Goal: Task Accomplishment & Management: Use online tool/utility

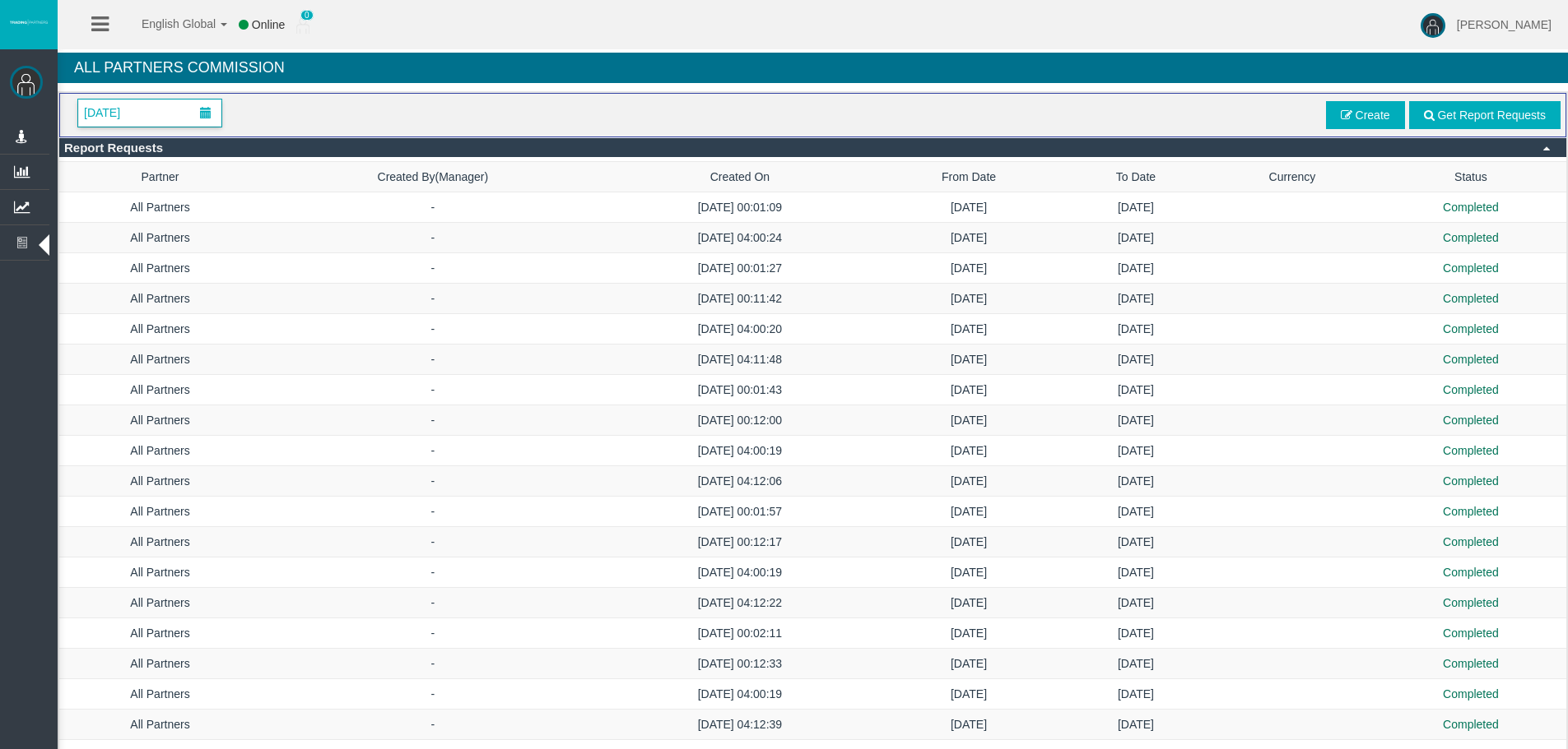
click at [125, 114] on span "[DATE]" at bounding box center [102, 112] width 46 height 23
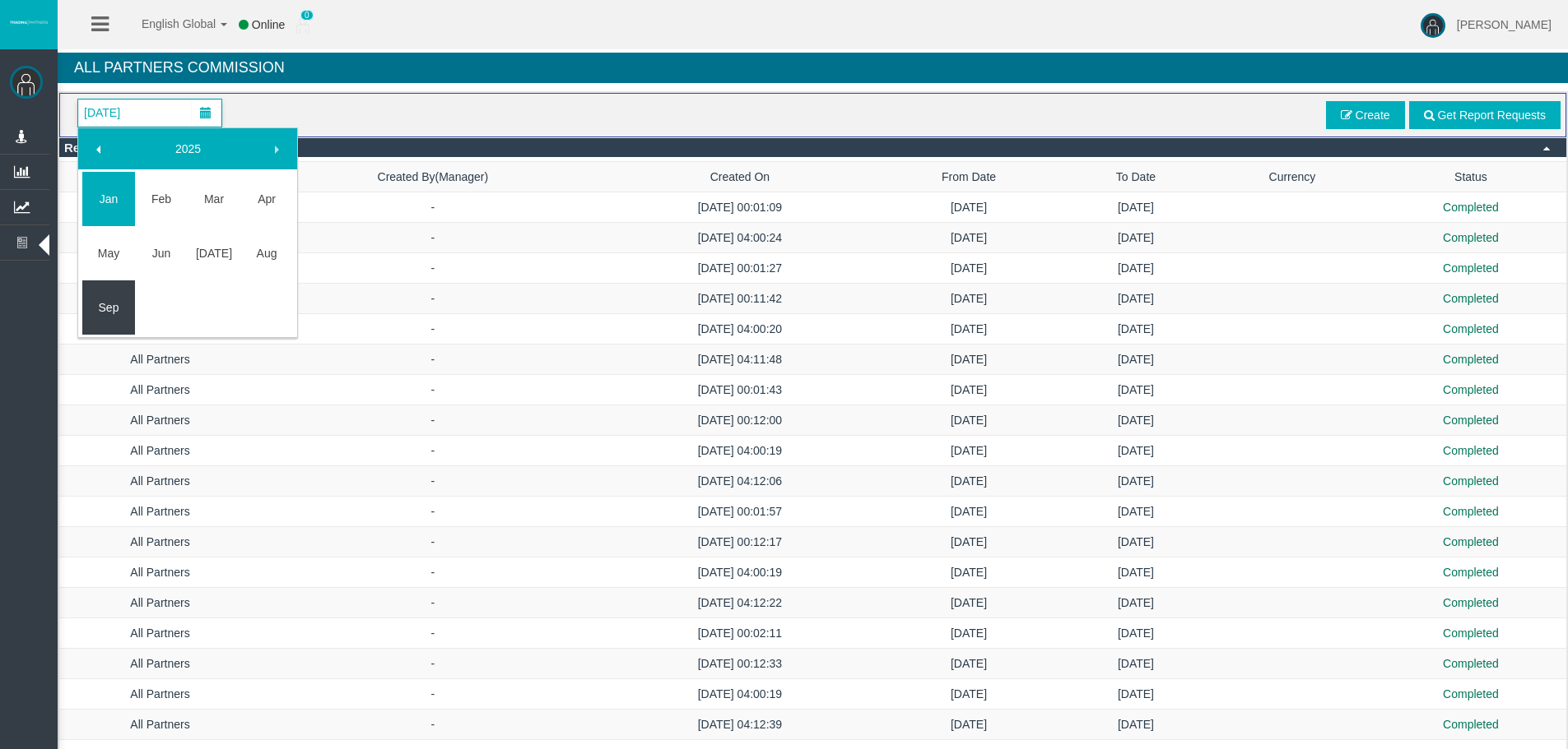
click at [106, 310] on link "Sep" at bounding box center [108, 307] width 52 height 30
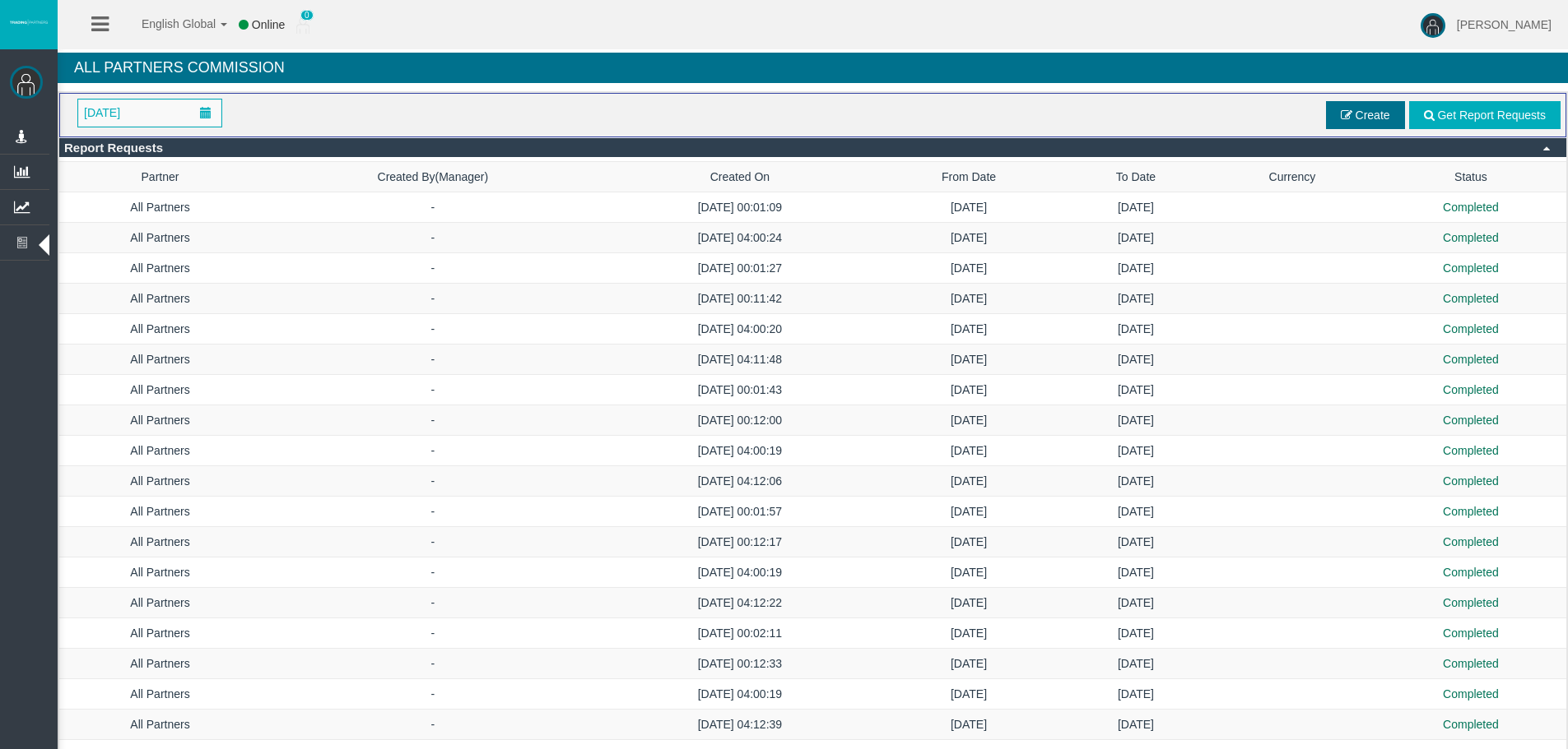
click at [1372, 110] on span "Create" at bounding box center [1373, 115] width 34 height 13
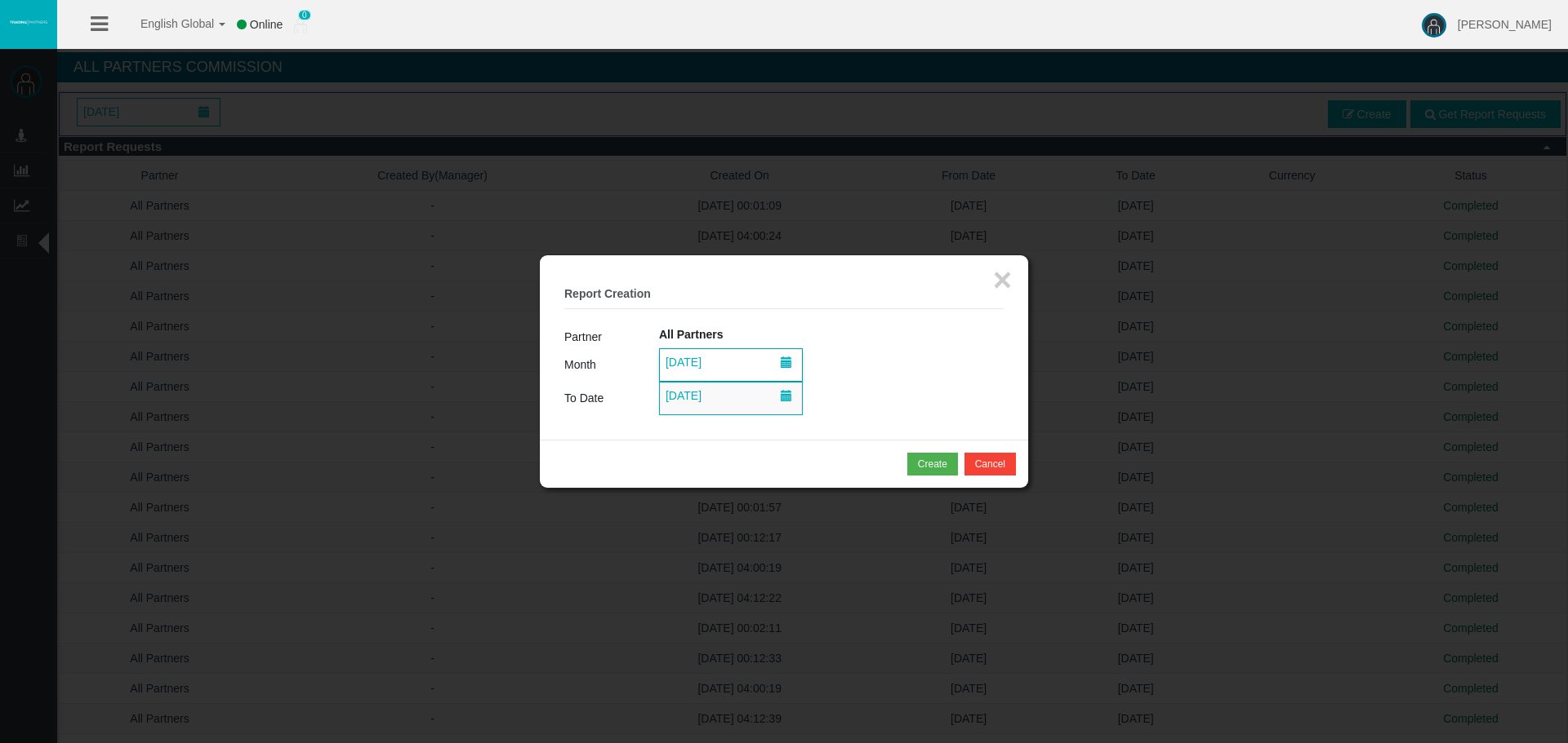
click at [699, 367] on span "[DATE]" at bounding box center [683, 362] width 45 height 23
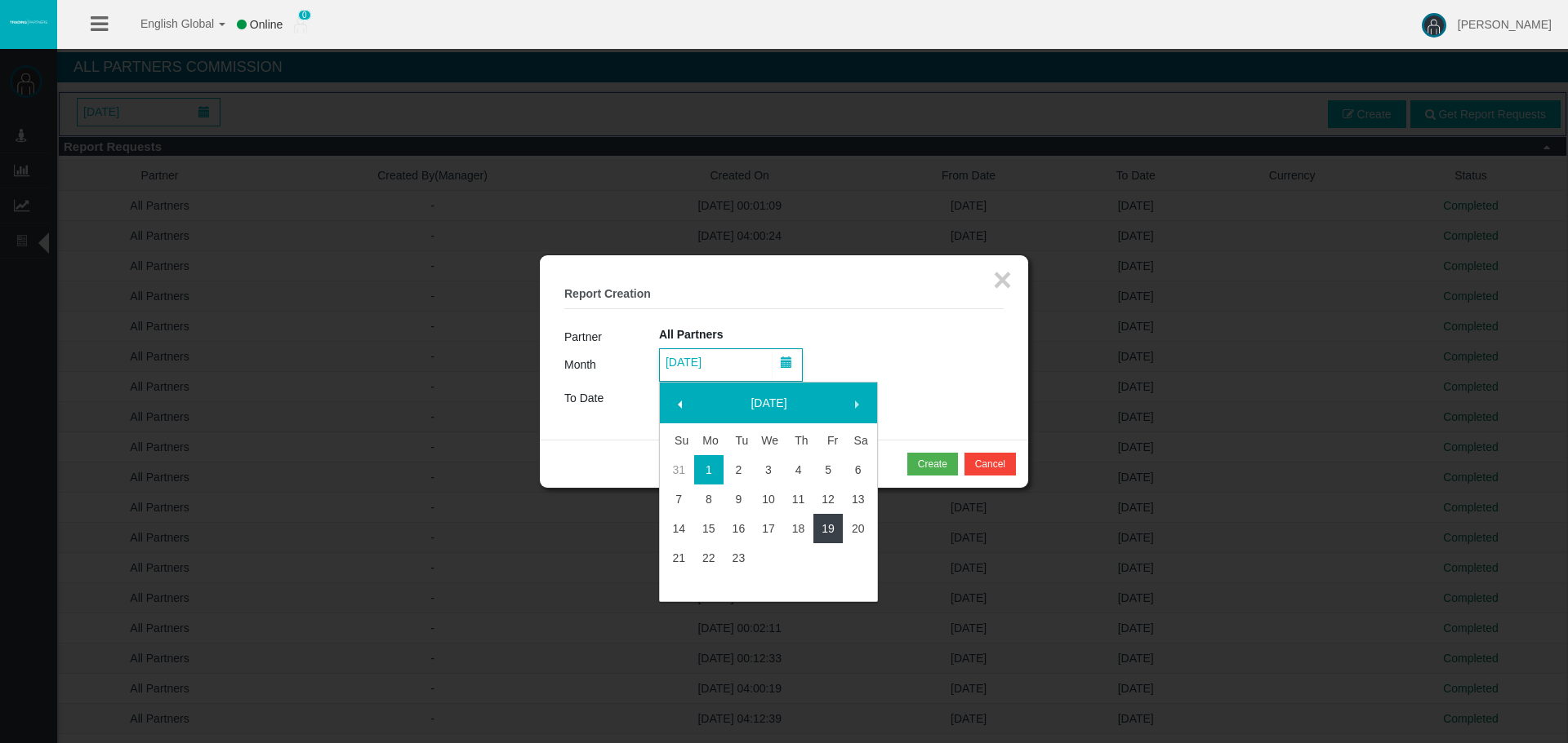
click at [833, 525] on link "19" at bounding box center [828, 528] width 30 height 29
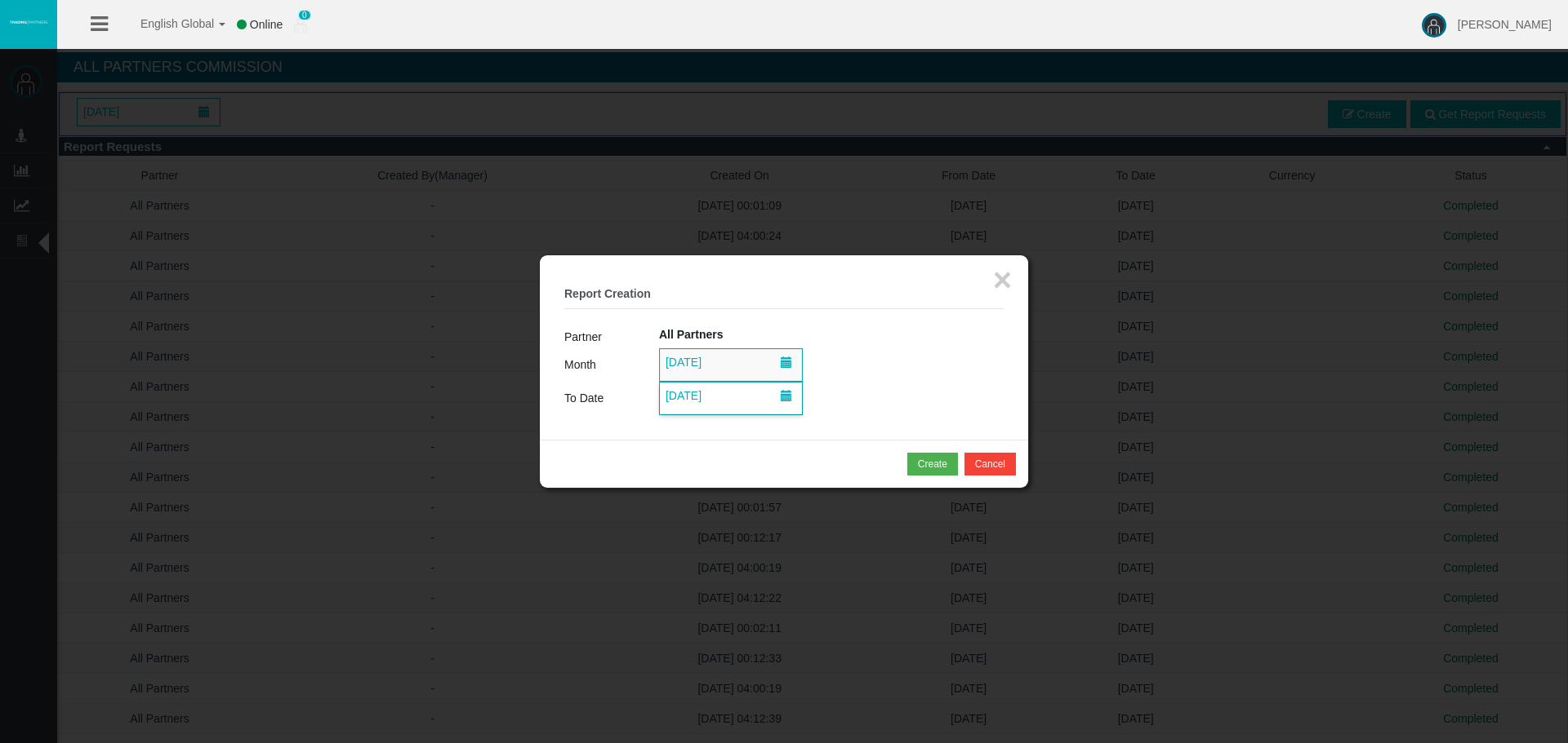
click at [706, 400] on span "[DATE]" at bounding box center [683, 396] width 45 height 23
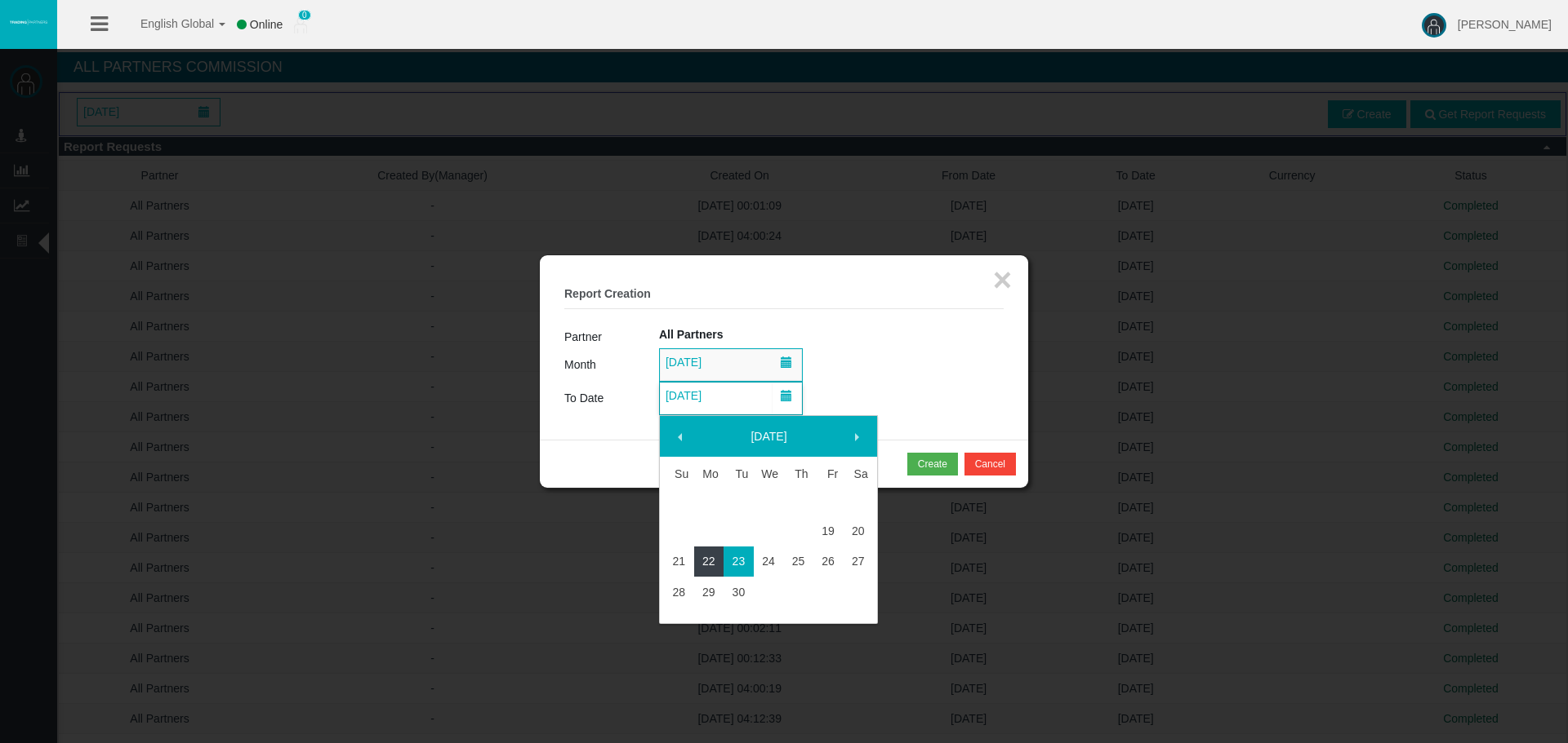
click at [709, 562] on link "22" at bounding box center [709, 561] width 30 height 29
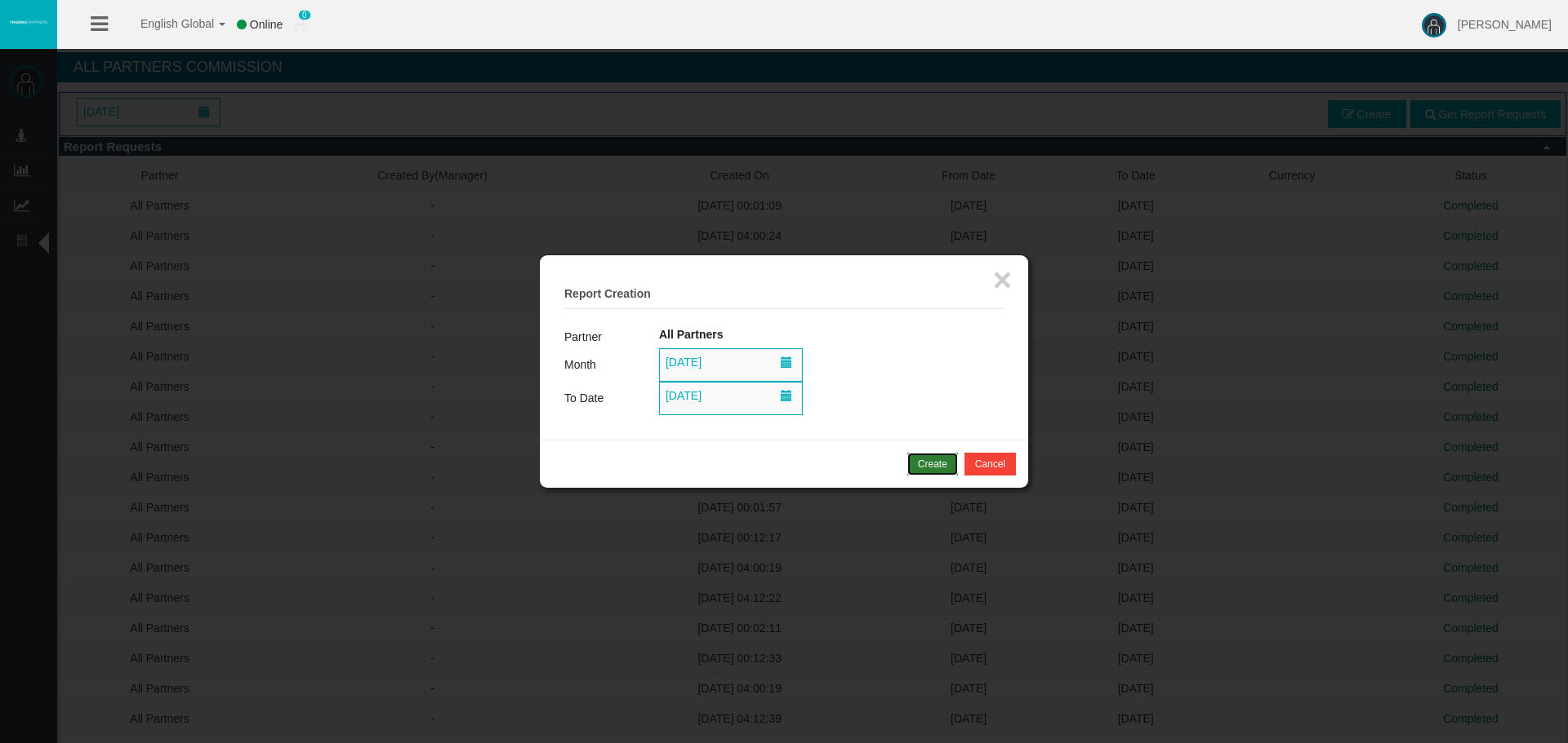
click at [934, 464] on div "Create" at bounding box center [932, 464] width 29 height 15
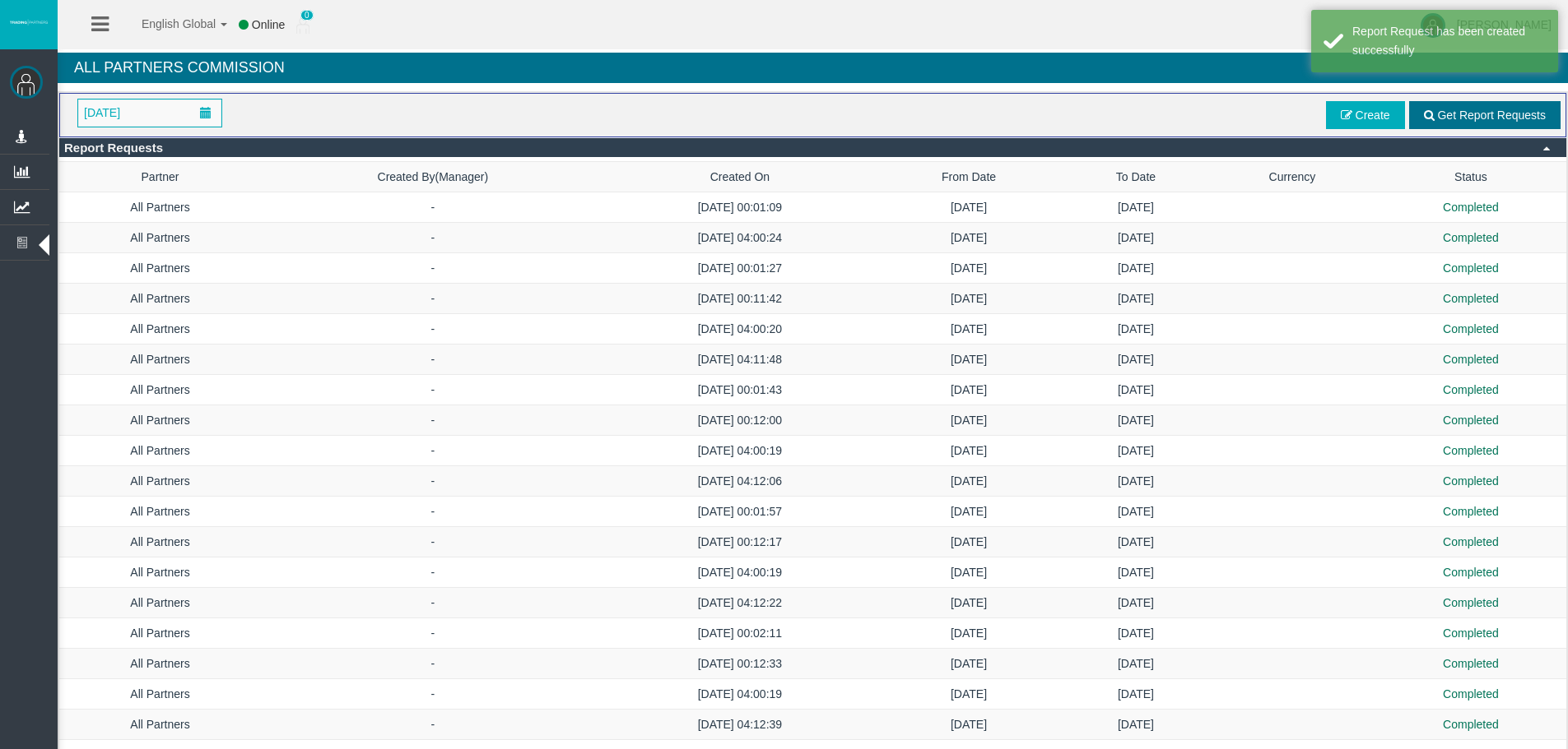
click at [1447, 111] on span "Get Report Requests" at bounding box center [1491, 115] width 109 height 13
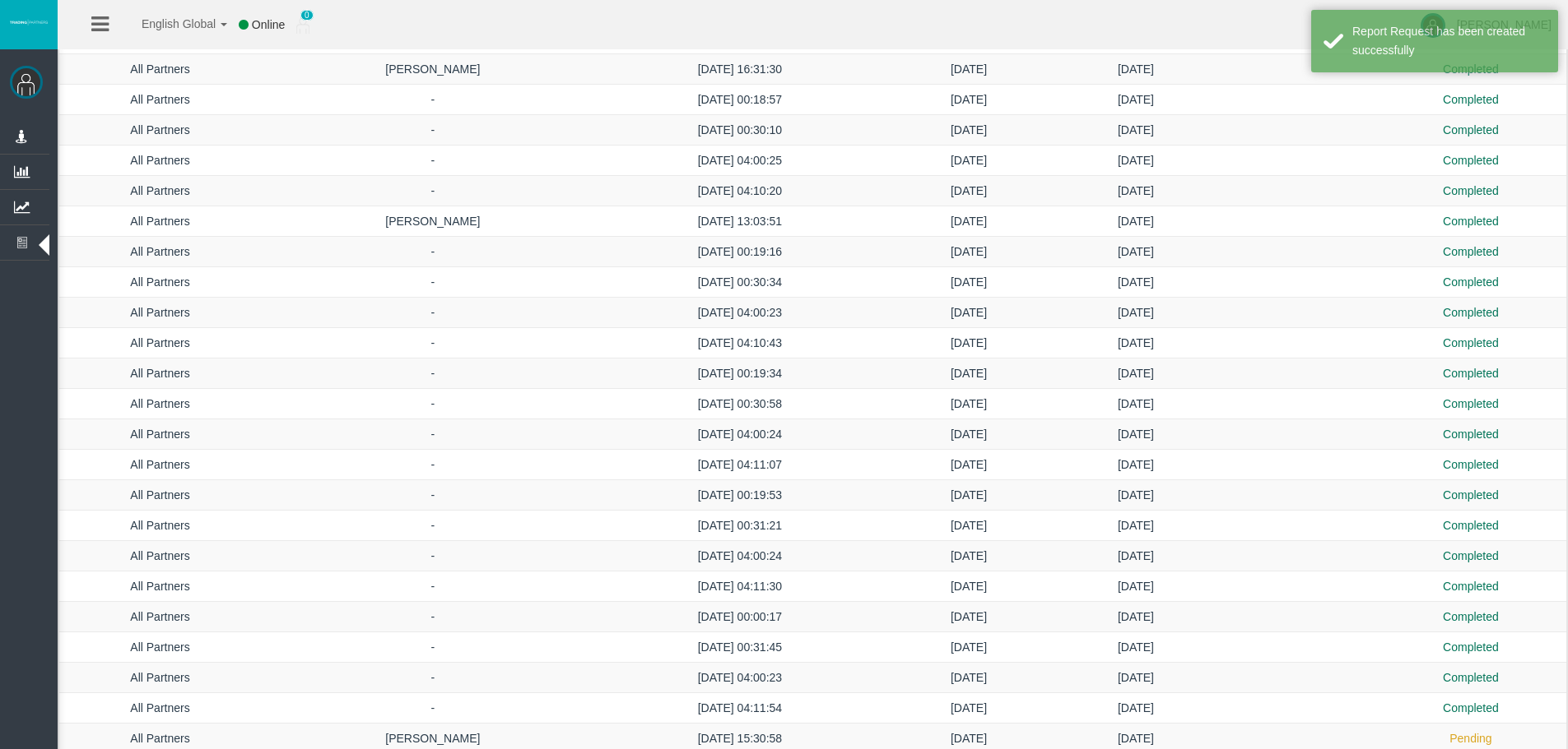
scroll to position [2265, 0]
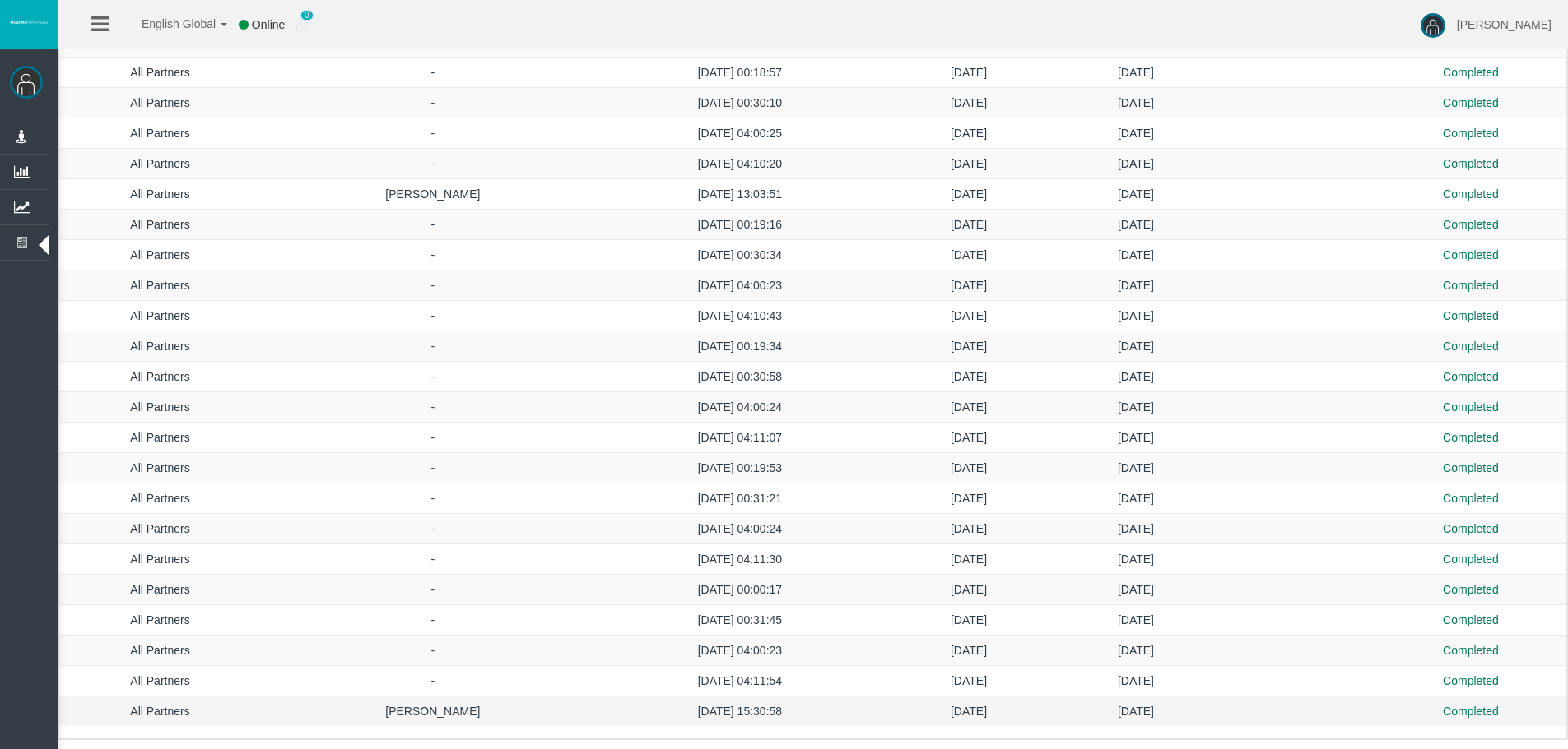
click at [1062, 706] on td "[DATE]" at bounding box center [1135, 712] width 147 height 30
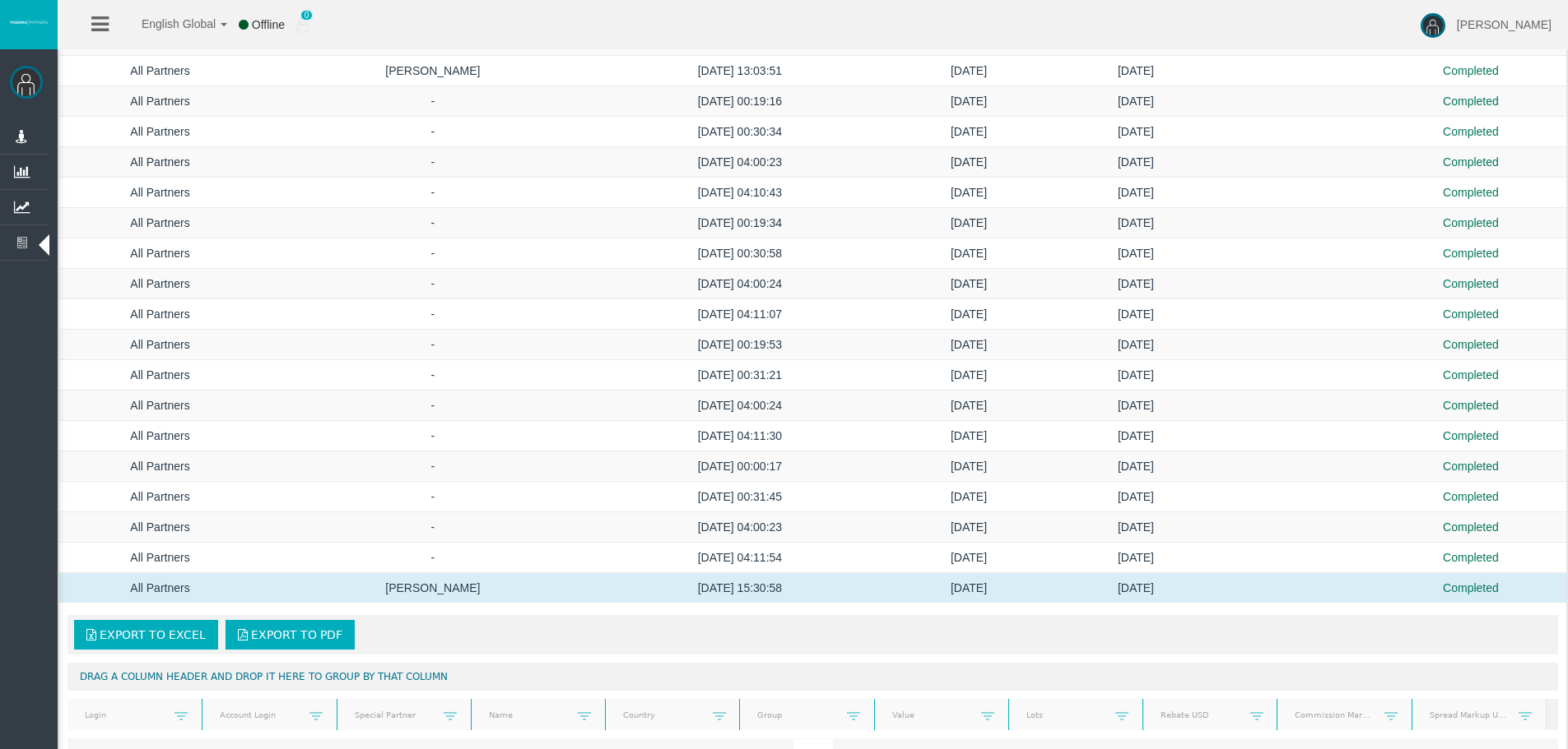
scroll to position [2512, 0]
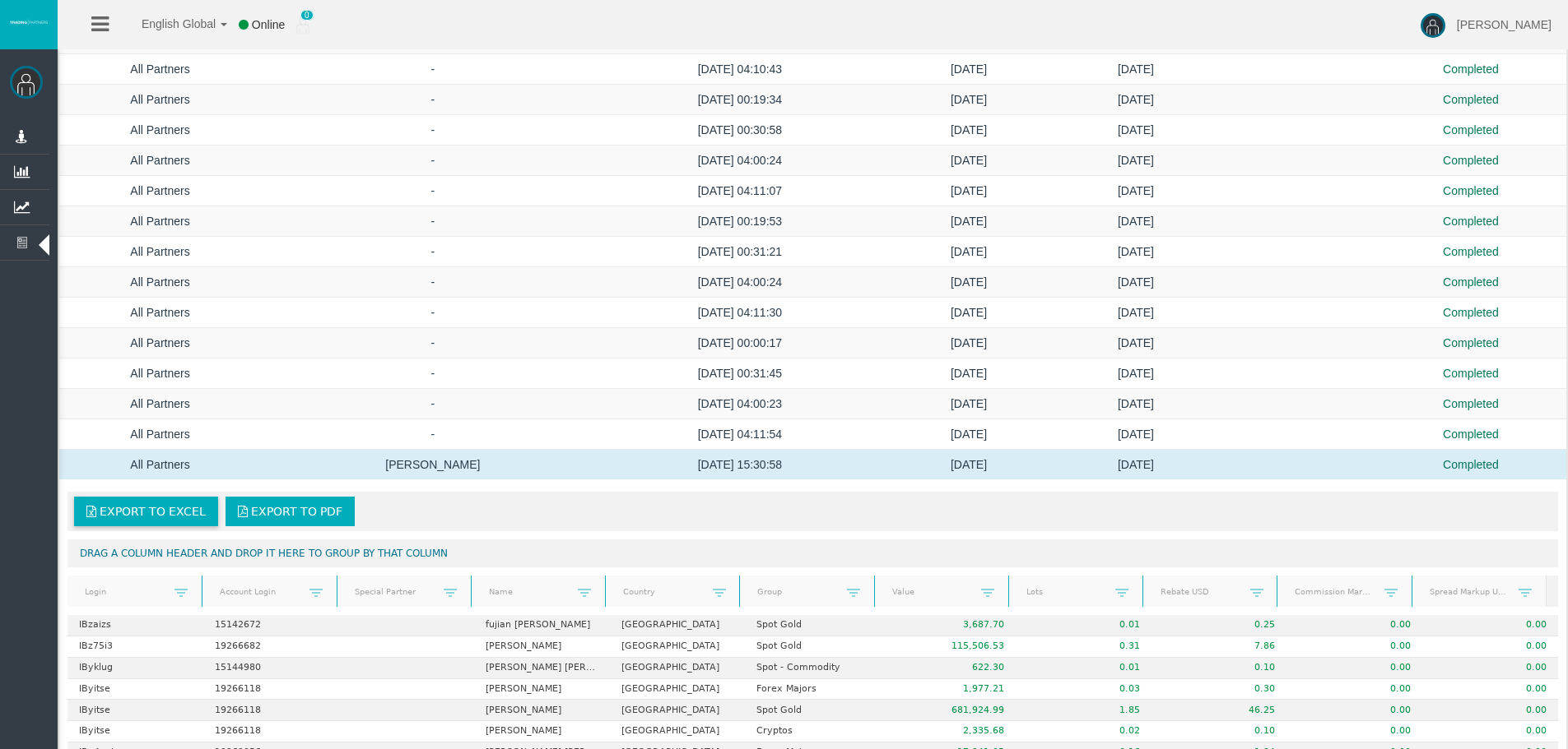
click at [178, 514] on span "Export to Excel" at bounding box center [152, 512] width 106 height 13
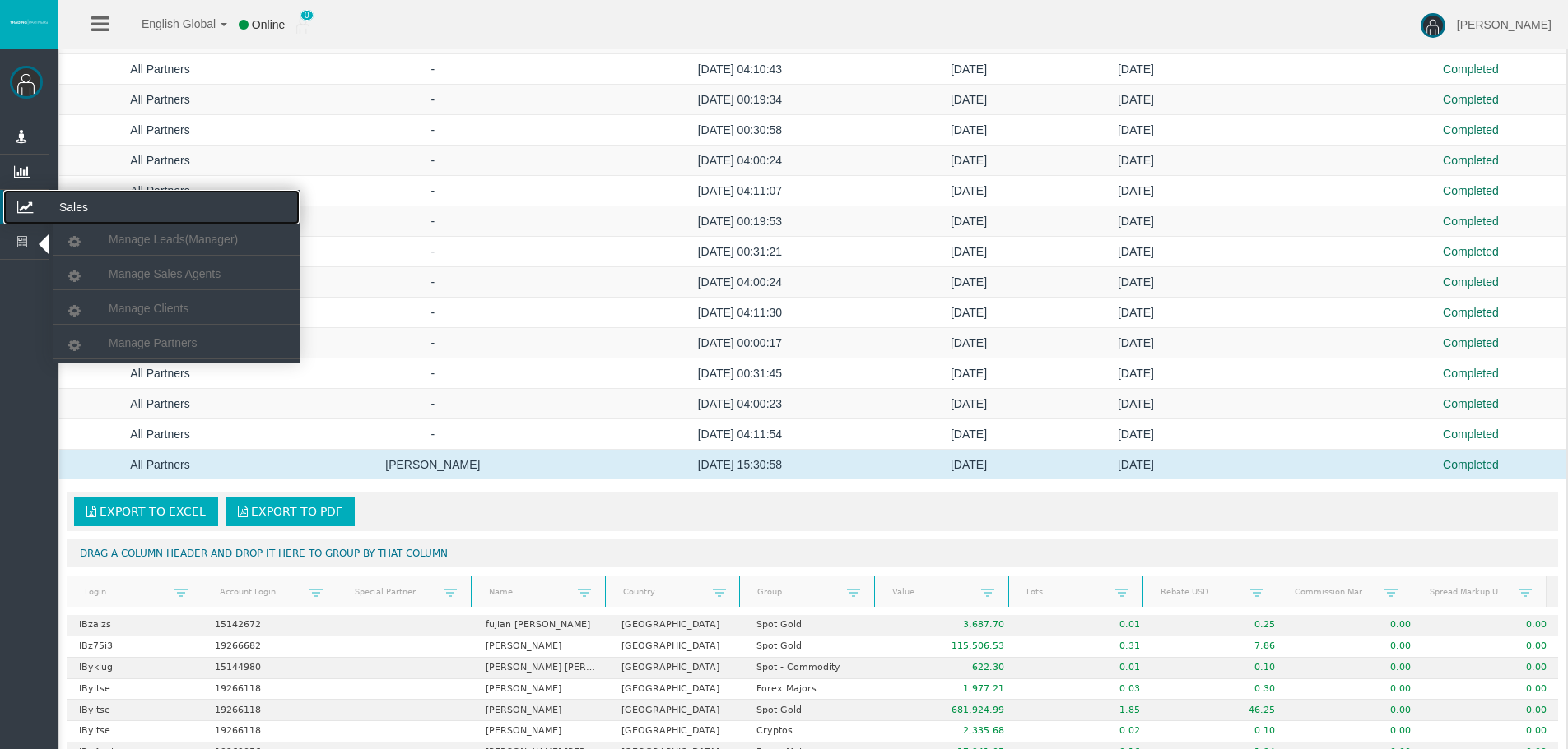
click at [33, 207] on icon at bounding box center [25, 207] width 44 height 34
click at [141, 316] on link "Manage Clients" at bounding box center [175, 308] width 247 height 30
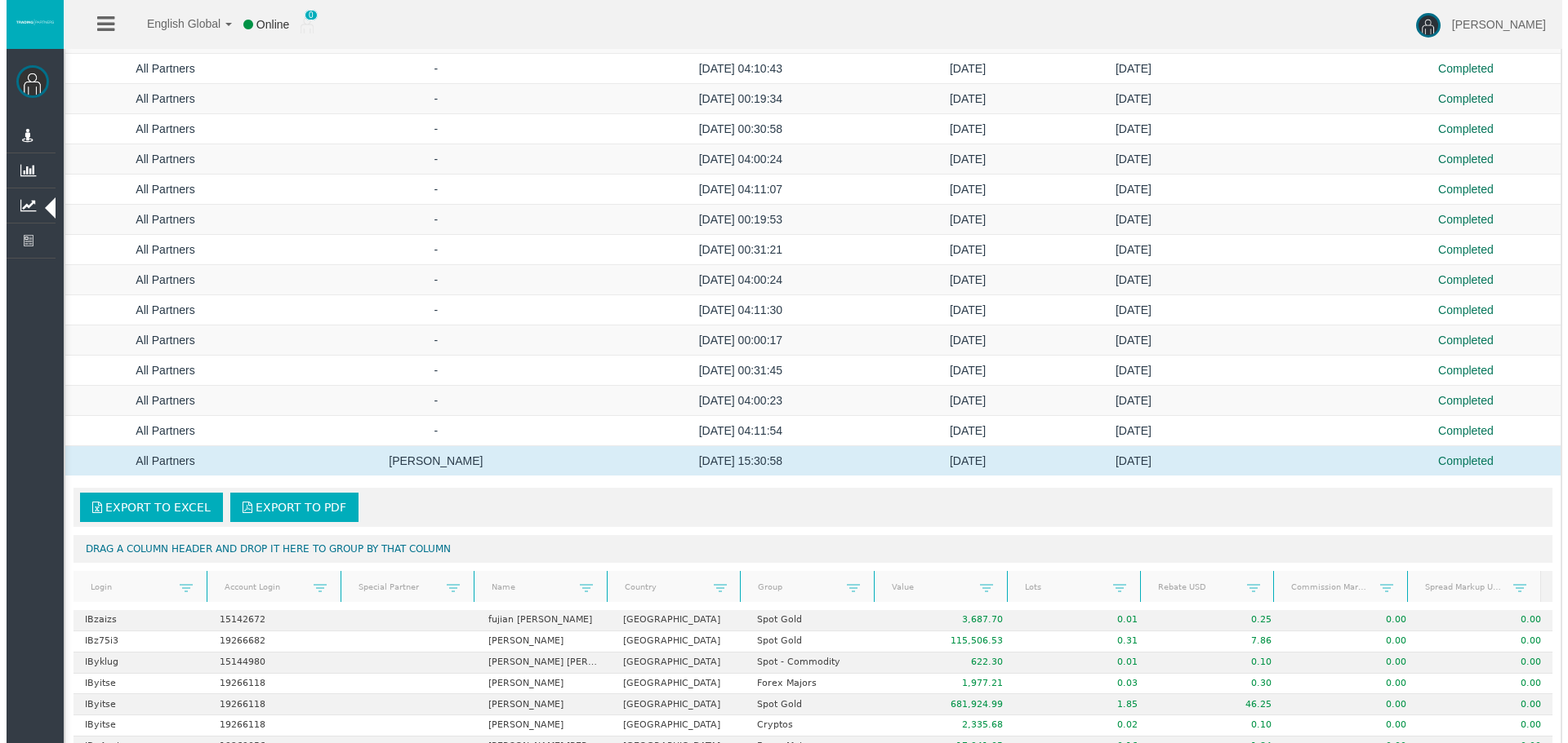
scroll to position [0, 0]
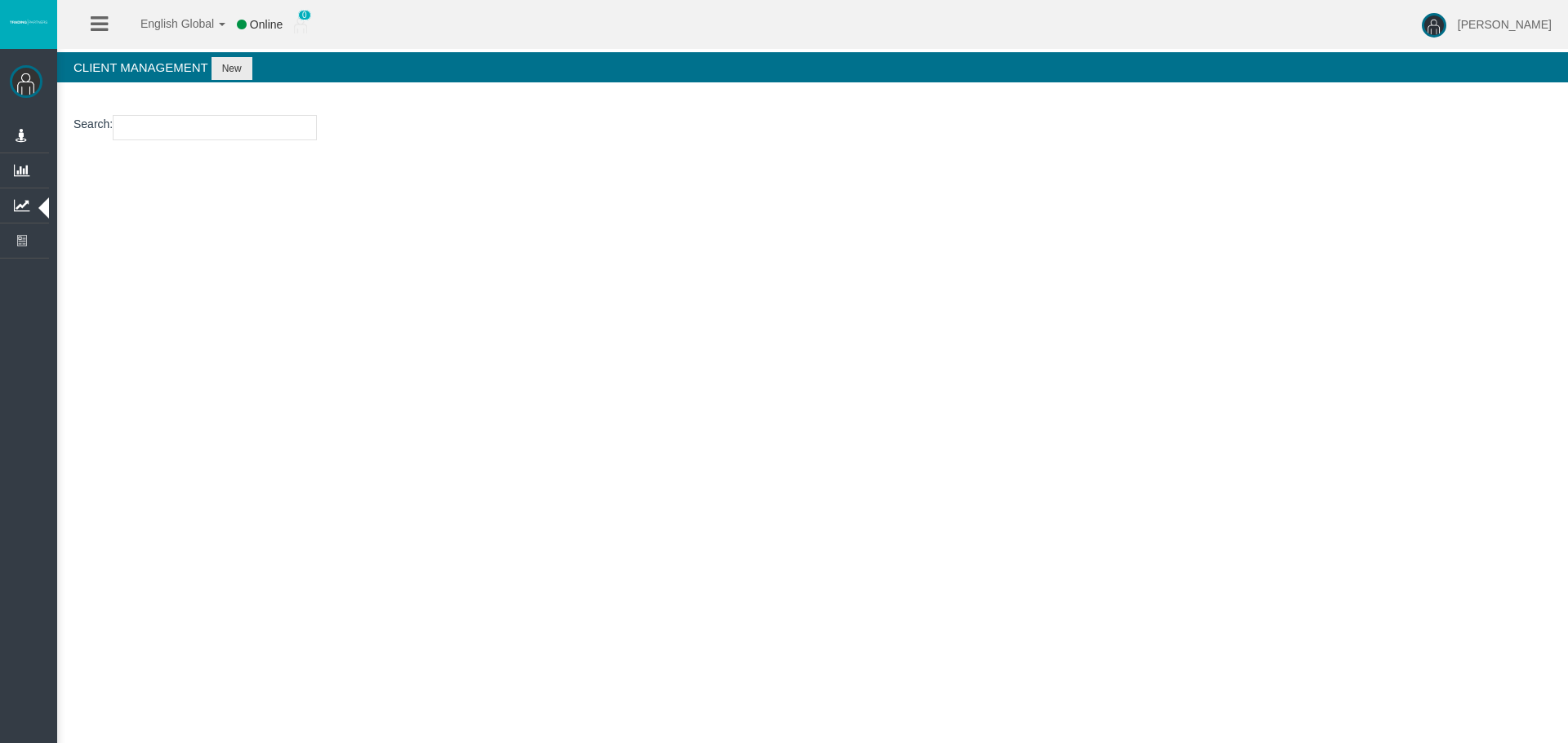
click at [148, 130] on input "number" at bounding box center [215, 128] width 204 height 26
paste input "24265154"
click at [154, 114] on section "Search : 24265154" at bounding box center [811, 131] width 1510 height 66
click at [155, 127] on input "24265154" at bounding box center [215, 128] width 204 height 26
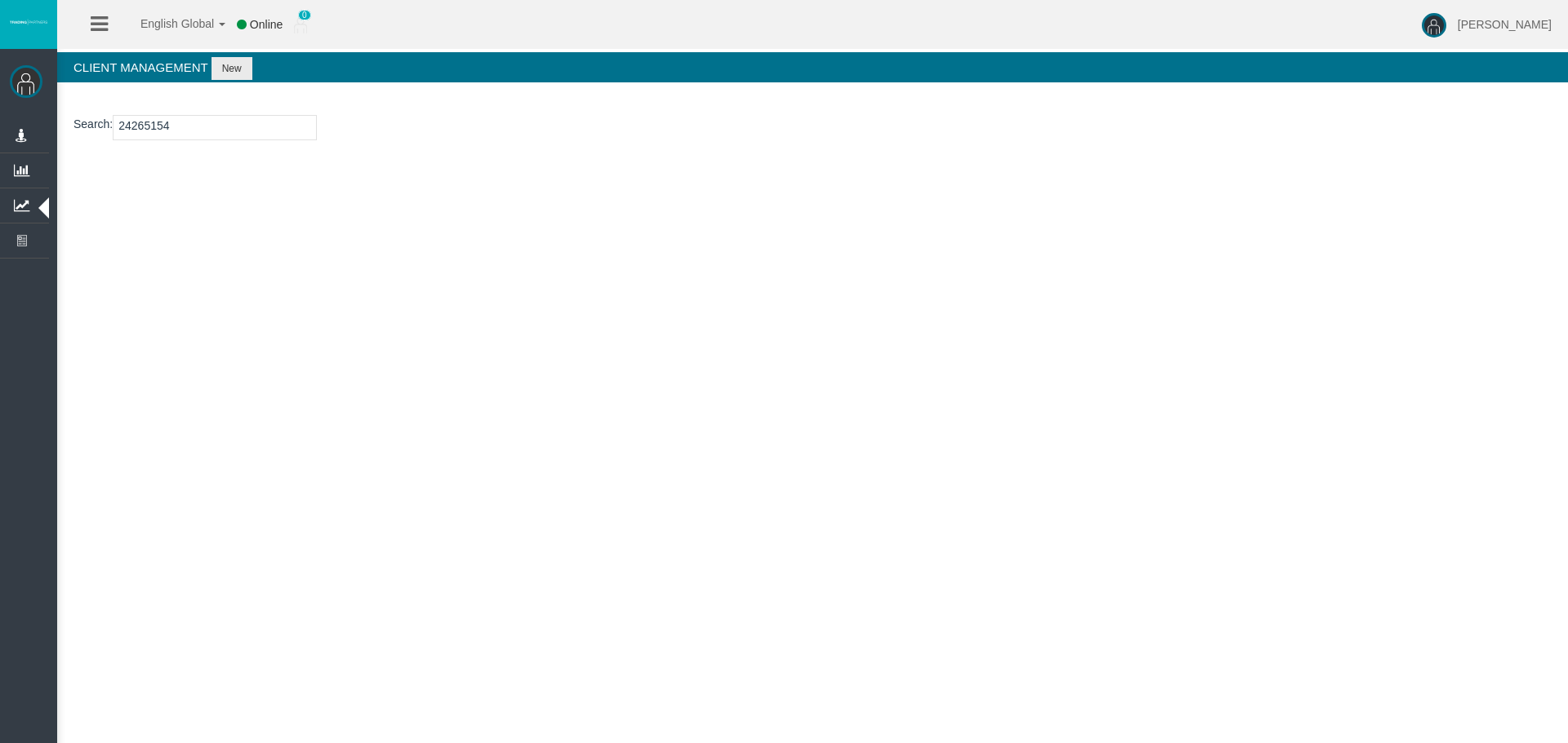
click at [155, 127] on input "24265154" at bounding box center [215, 128] width 204 height 26
paste input "15179599"
click at [138, 124] on input "15179599" at bounding box center [215, 128] width 204 height 26
paste input "24265154"
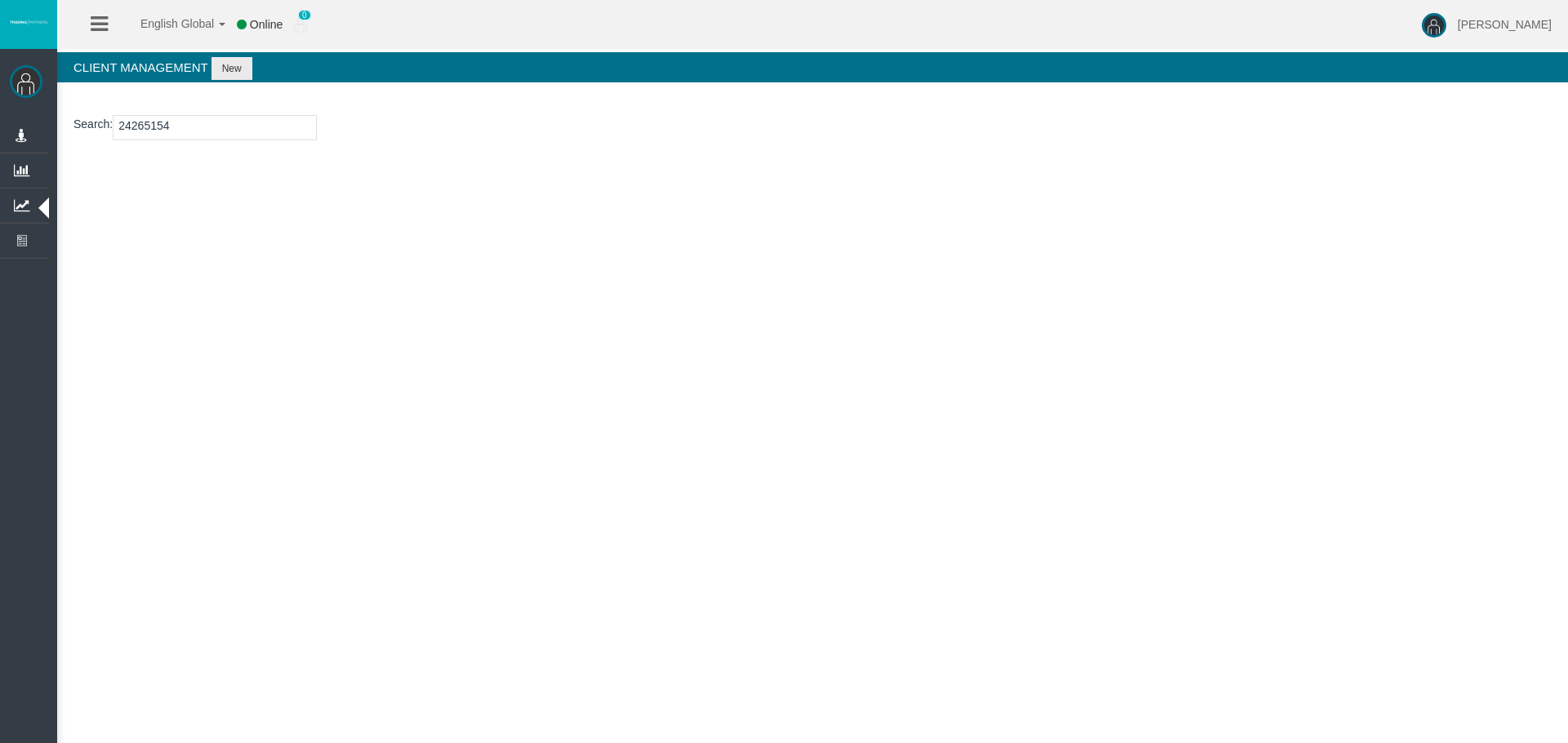
click at [138, 132] on input "24265154" at bounding box center [215, 128] width 204 height 26
paste input "54610"
click at [161, 132] on input "24254610" at bounding box center [215, 128] width 204 height 26
click at [161, 131] on input "24254610" at bounding box center [215, 128] width 204 height 26
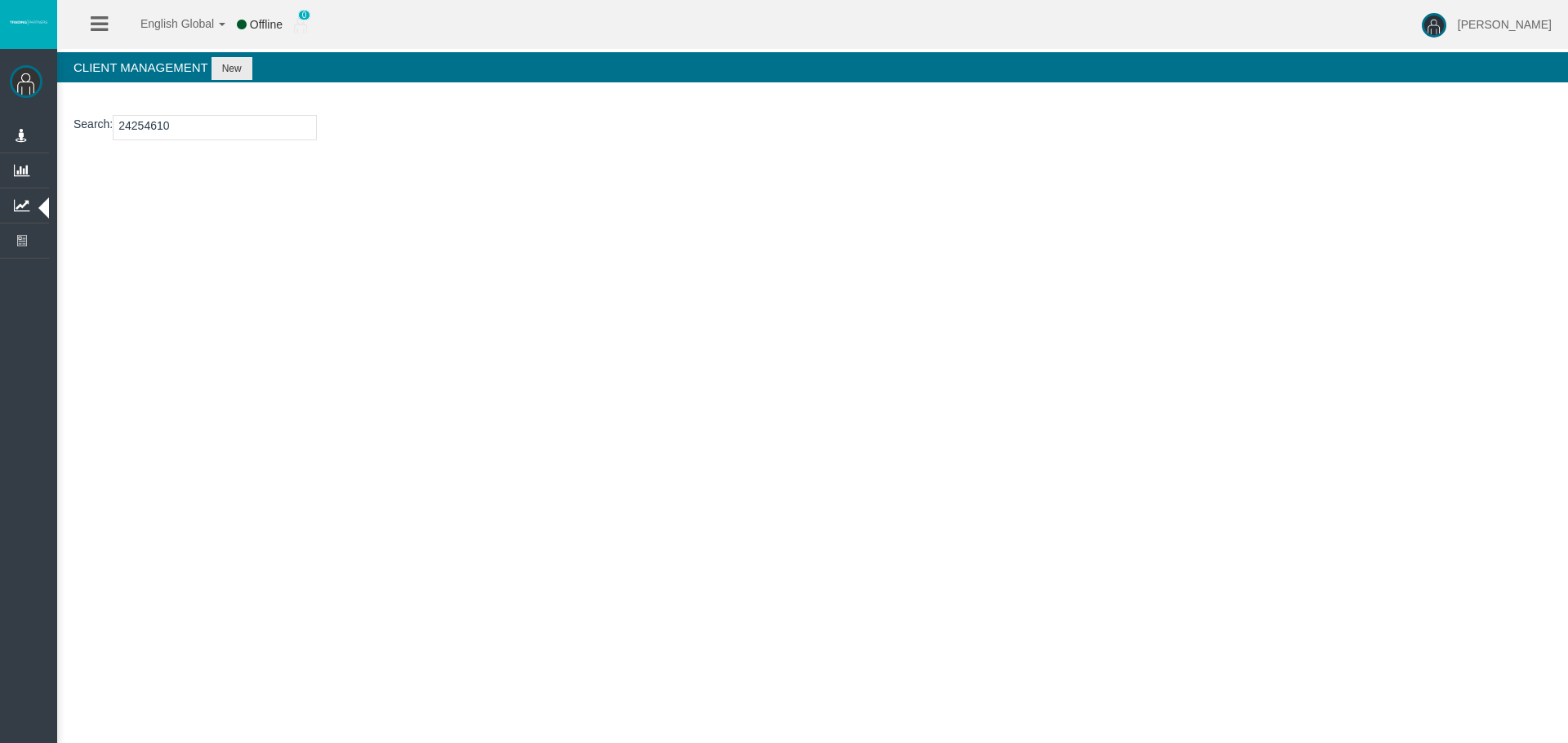
paste input "15179599"
type input "15179599"
